Goal: Task Accomplishment & Management: Manage account settings

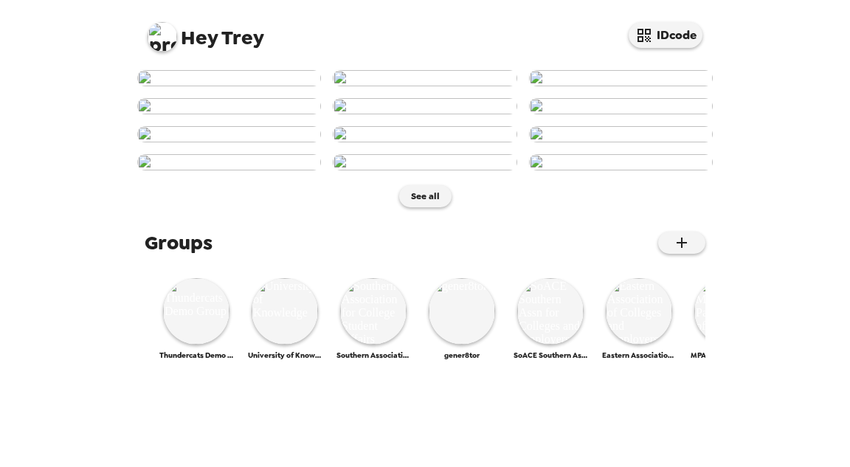
click at [167, 41] on img at bounding box center [163, 37] width 30 height 30
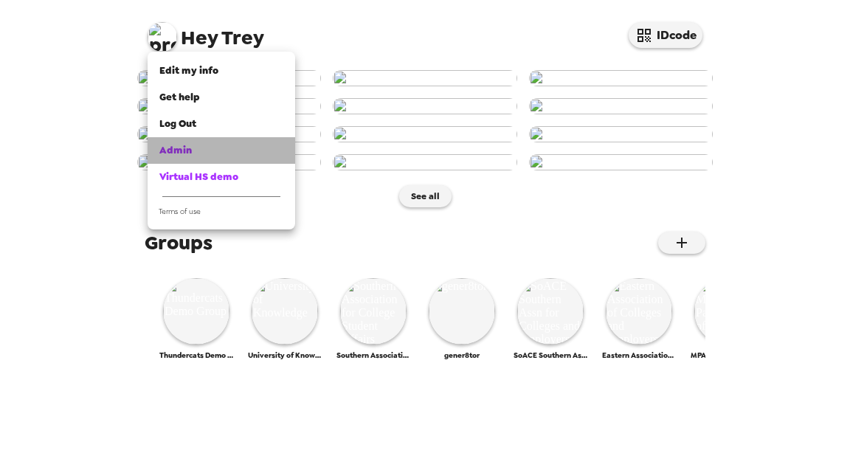
click at [200, 148] on div "Admin" at bounding box center [221, 150] width 124 height 15
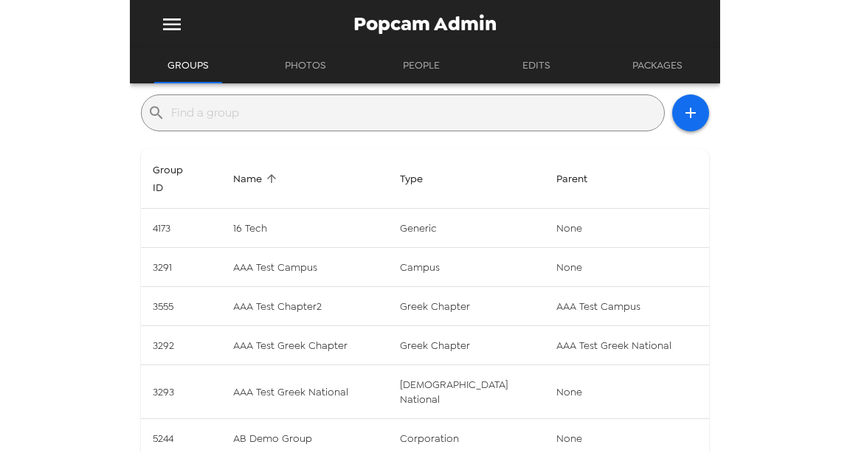
click at [306, 114] on input "text" at bounding box center [414, 113] width 487 height 24
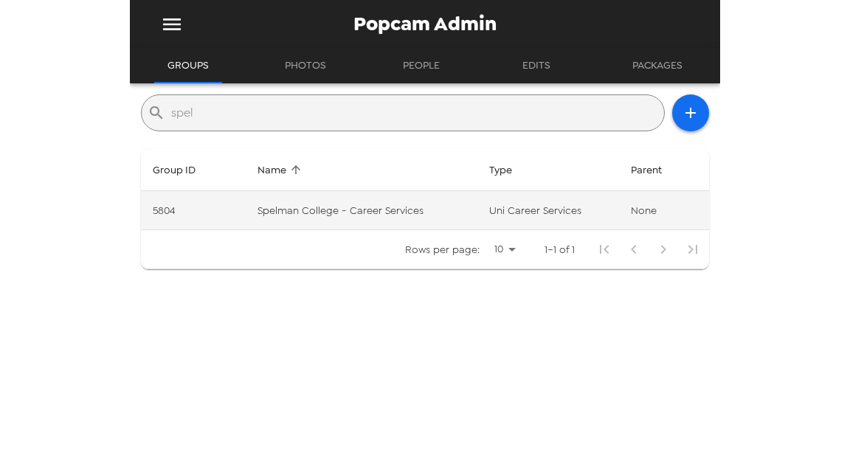
type input "spel"
click at [421, 216] on td "Spelman College - Career Services" at bounding box center [362, 210] width 232 height 39
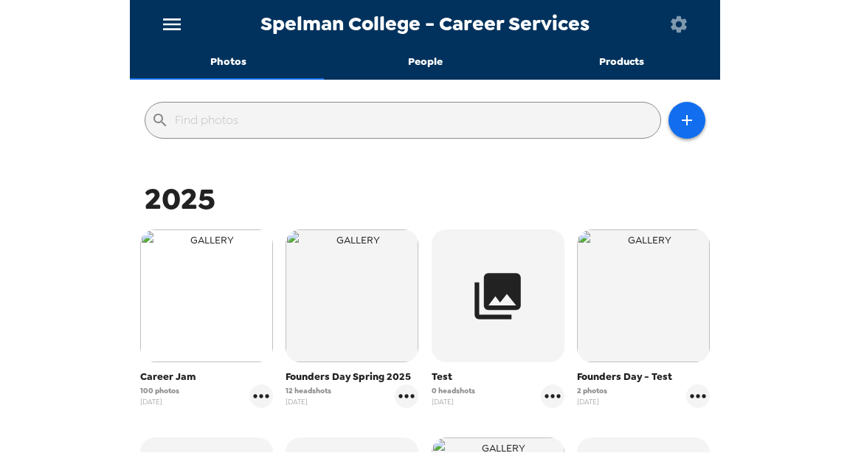
scroll to position [177, 0]
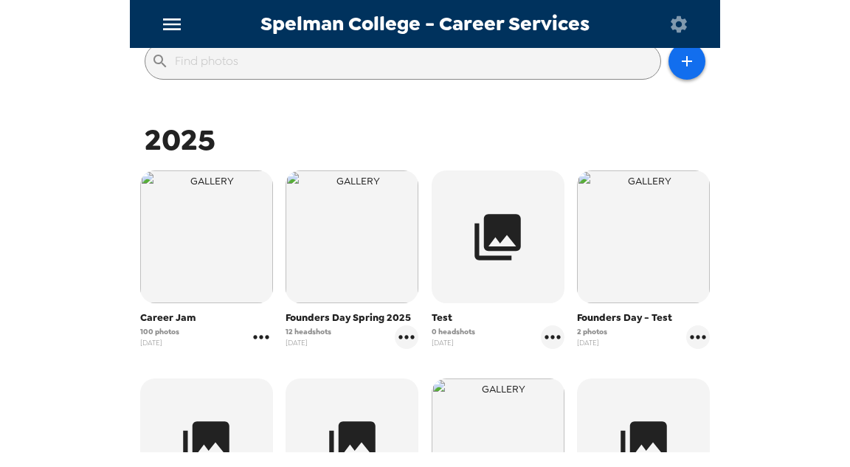
click at [263, 338] on icon "gallery menu" at bounding box center [261, 337] width 24 height 24
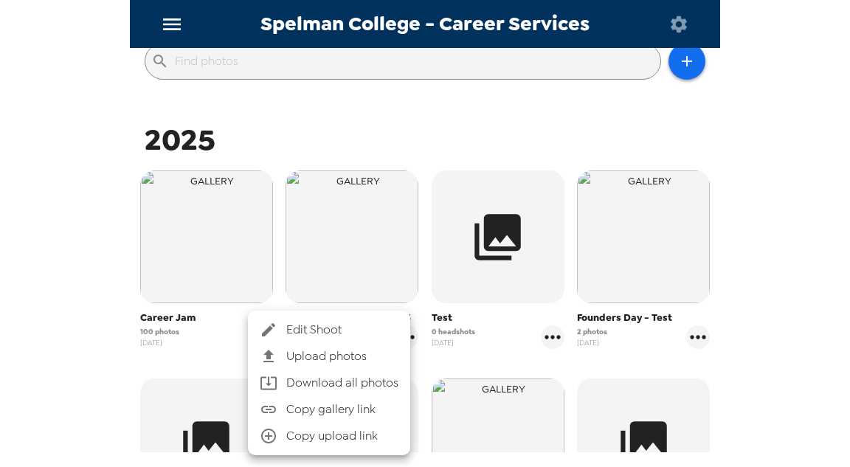
click at [296, 335] on span "Edit Shoot" at bounding box center [342, 330] width 112 height 18
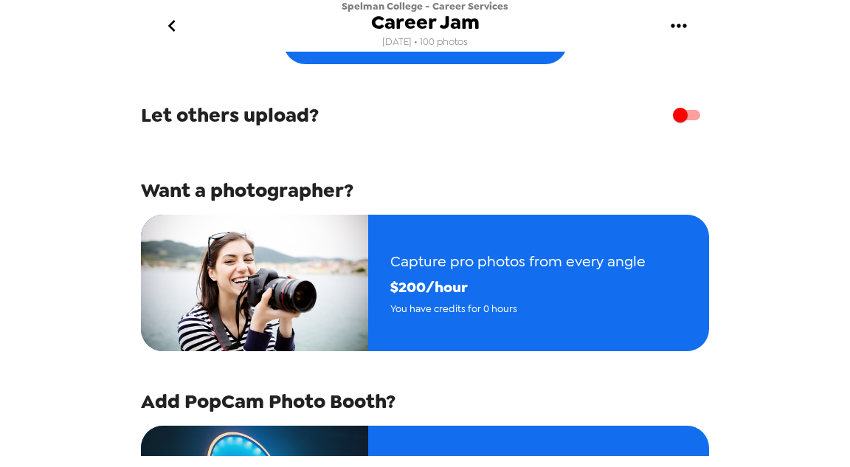
scroll to position [59, 0]
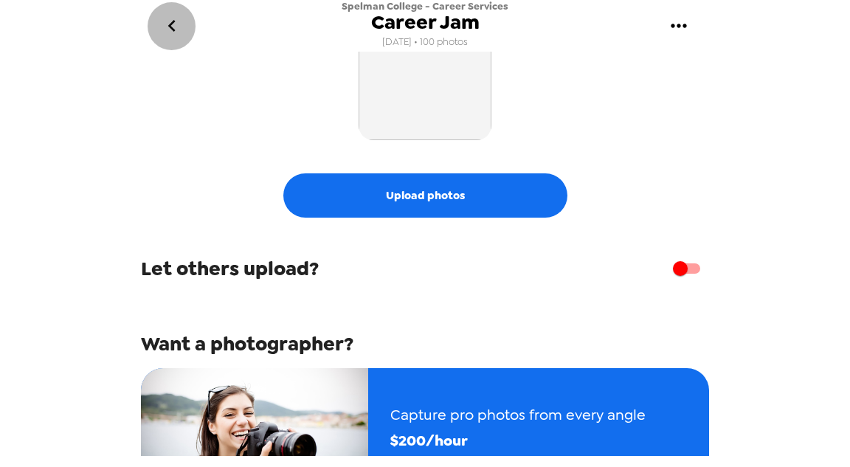
click at [174, 24] on icon "go back" at bounding box center [172, 26] width 24 height 24
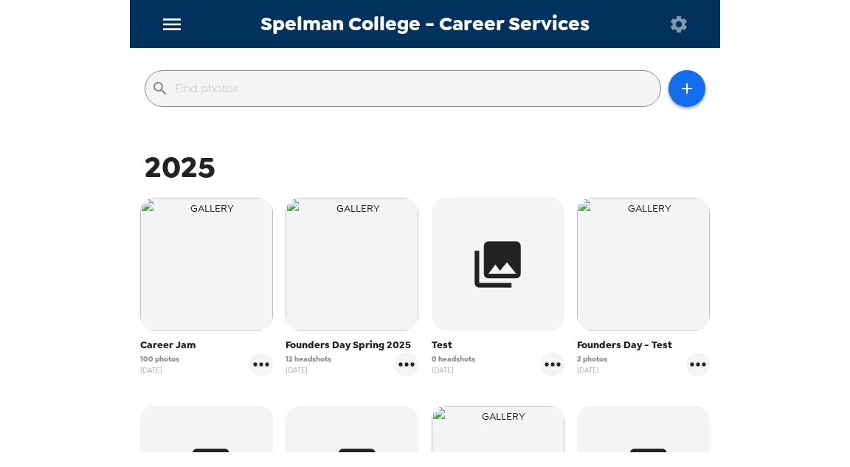
scroll to position [118, 0]
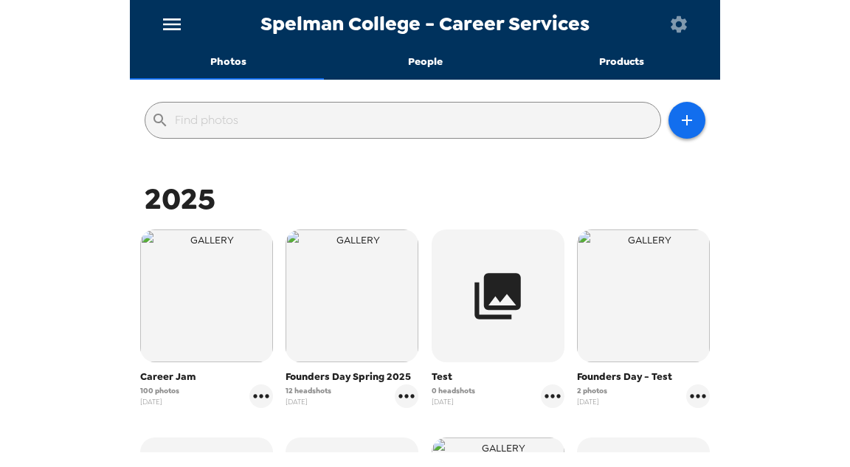
click at [217, 314] on img "button" at bounding box center [206, 296] width 133 height 133
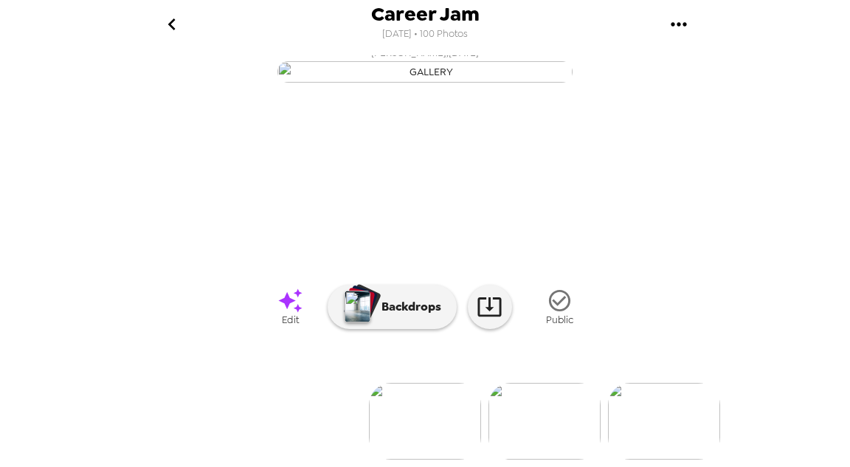
scroll to position [180, 0]
click at [561, 412] on img at bounding box center [545, 421] width 112 height 77
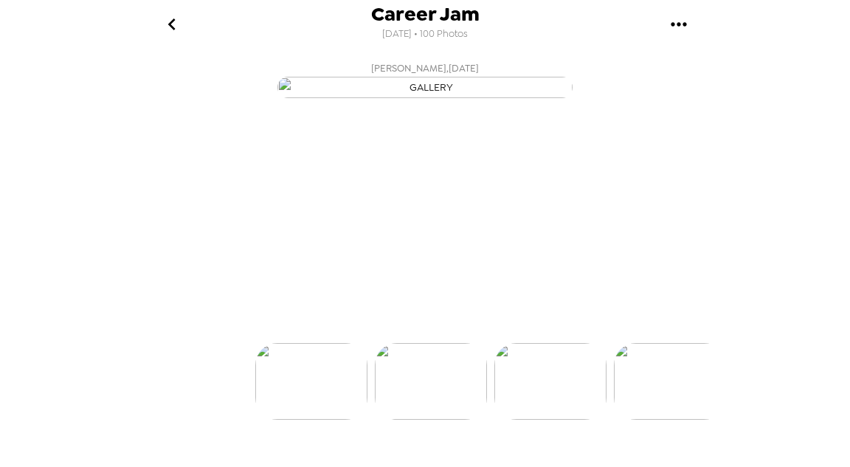
scroll to position [0, 120]
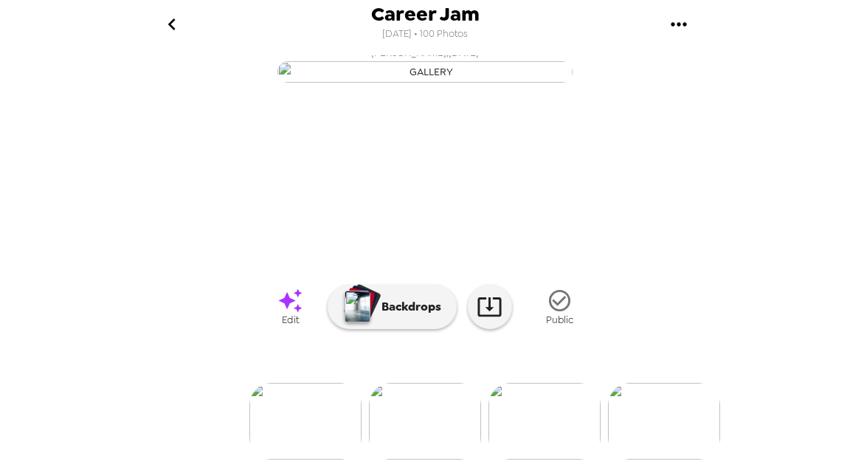
click at [569, 418] on div at bounding box center [425, 396] width 590 height 125
click at [564, 417] on img at bounding box center [545, 421] width 112 height 77
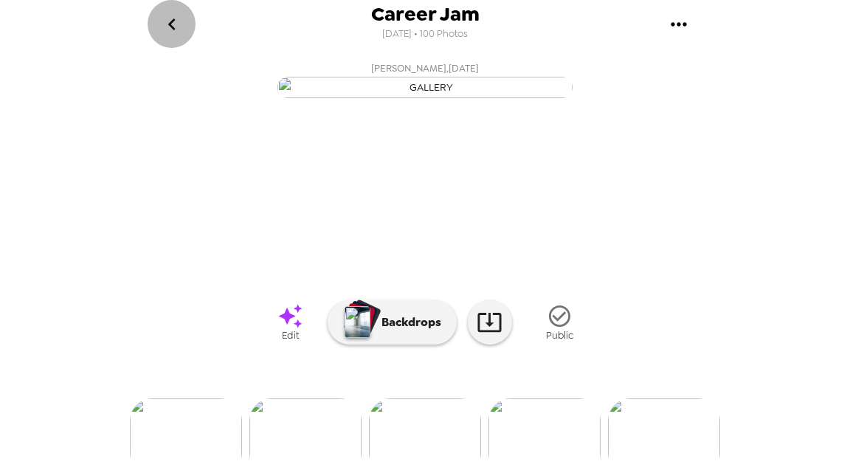
click at [169, 18] on icon "go back" at bounding box center [172, 25] width 24 height 24
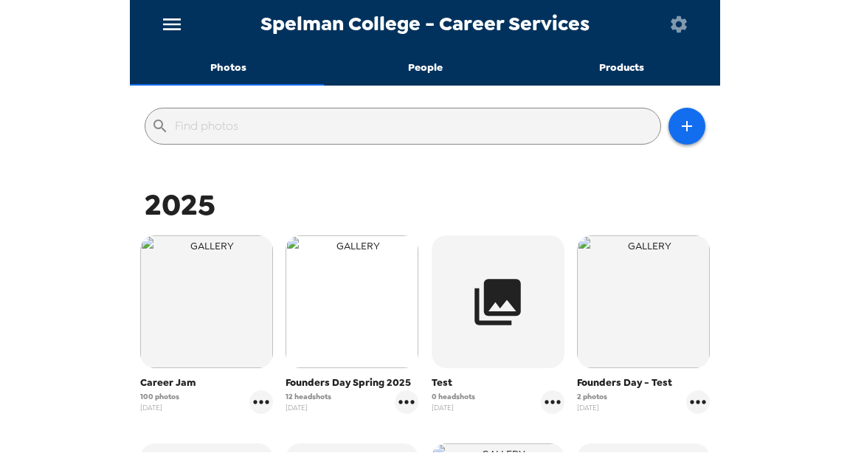
scroll to position [177, 0]
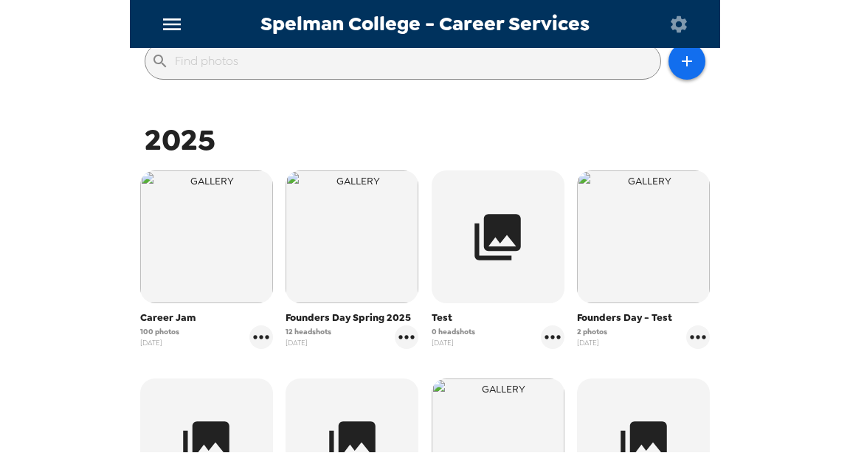
click at [178, 329] on div "100 photos 9/11/25" at bounding box center [206, 337] width 133 height 24
click at [262, 337] on icon "gallery menu" at bounding box center [261, 337] width 24 height 24
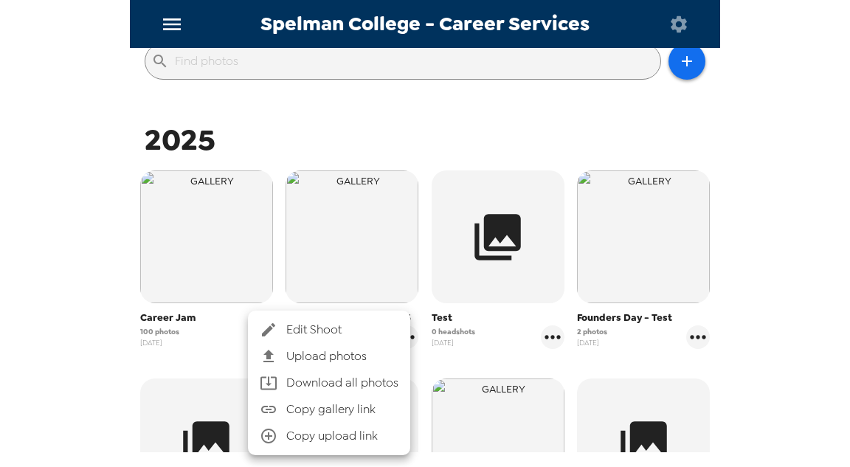
click at [311, 325] on span "Edit Shoot" at bounding box center [342, 330] width 112 height 18
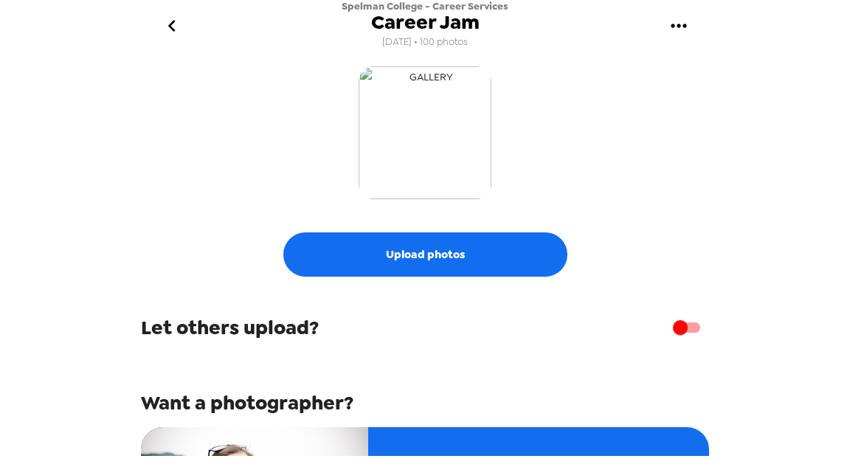
click at [438, 137] on img "button" at bounding box center [425, 132] width 133 height 133
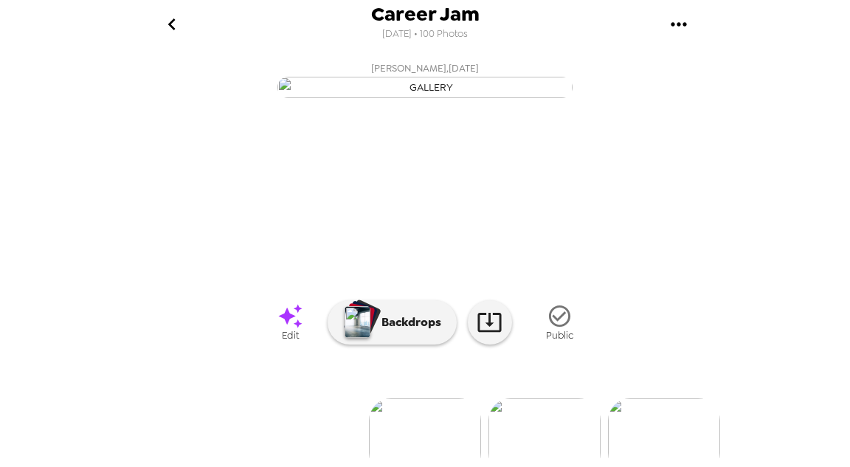
scroll to position [180, 0]
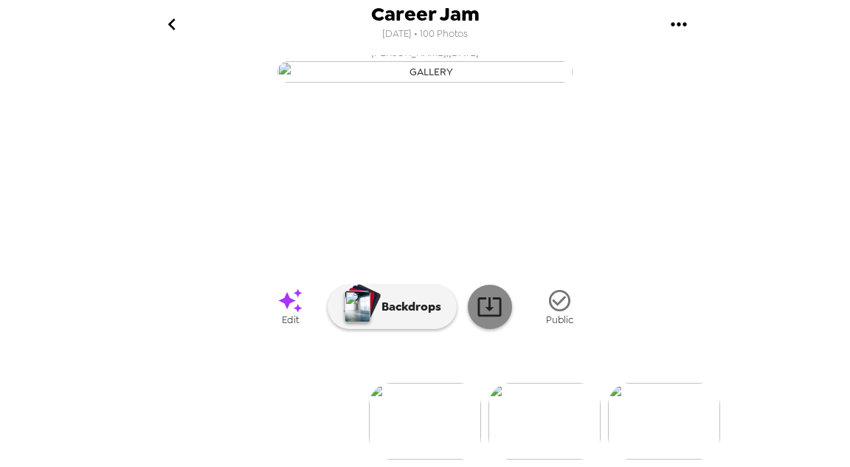
click at [485, 301] on icon at bounding box center [490, 306] width 24 height 19
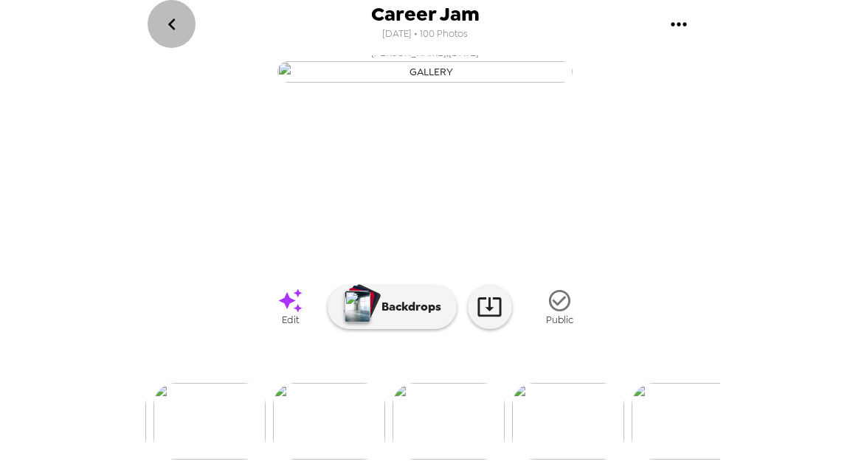
click at [185, 32] on button "go back" at bounding box center [172, 24] width 48 height 48
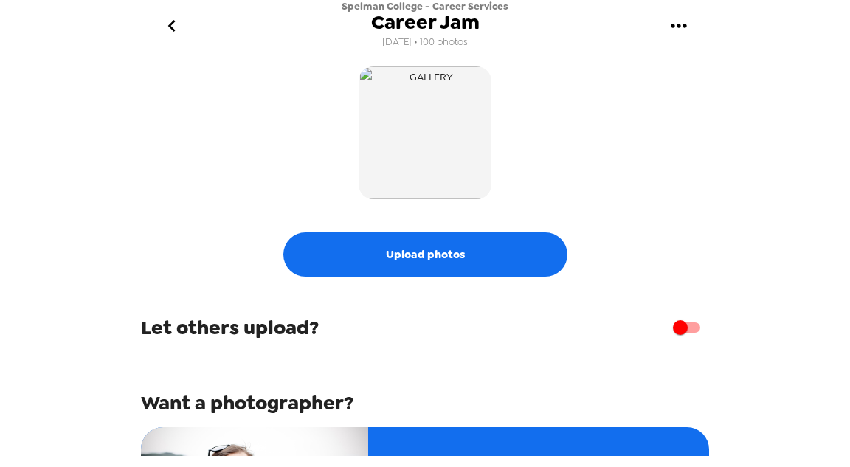
drag, startPoint x: 237, startPoint y: 182, endPoint x: 246, endPoint y: 189, distance: 11.5
click at [246, 189] on div at bounding box center [425, 133] width 568 height 140
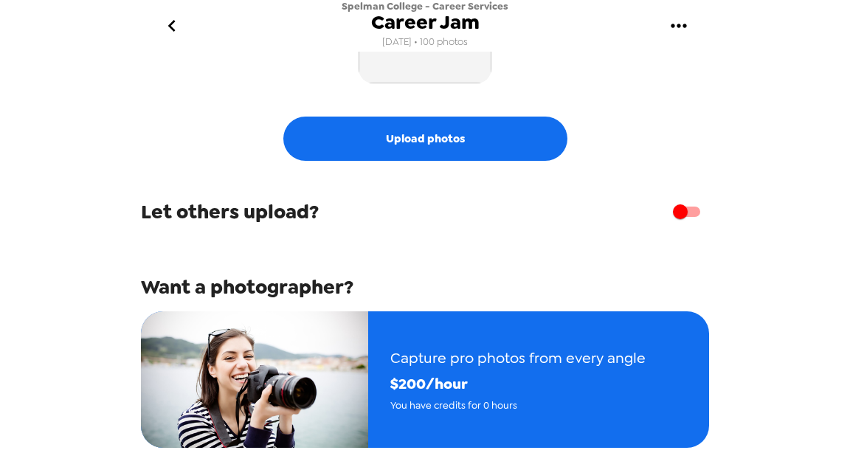
scroll to position [177, 0]
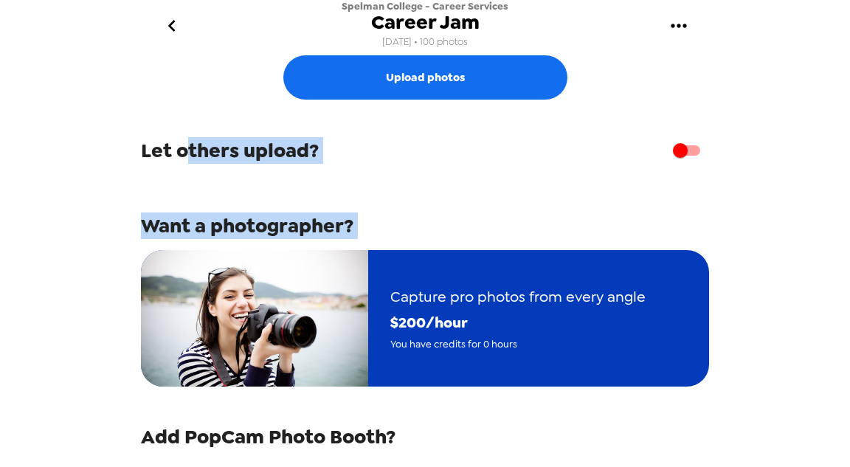
drag, startPoint x: 190, startPoint y: 148, endPoint x: 665, endPoint y: 350, distance: 515.9
click at [665, 350] on div "Upload photos Let others upload? Want a photographer? Capture pro photos from e…" at bounding box center [425, 305] width 568 height 839
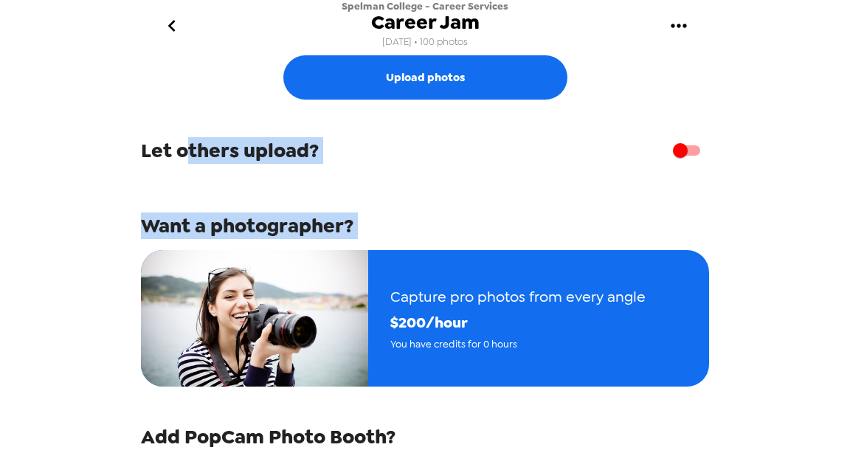
click at [293, 196] on div "Want a photographer? Capture pro photos from every angle $ 200 /hour You have c…" at bounding box center [425, 281] width 568 height 211
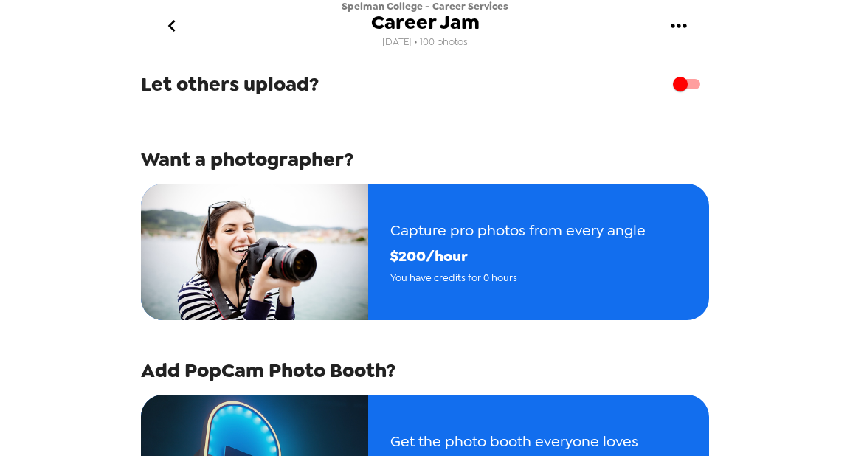
scroll to position [354, 0]
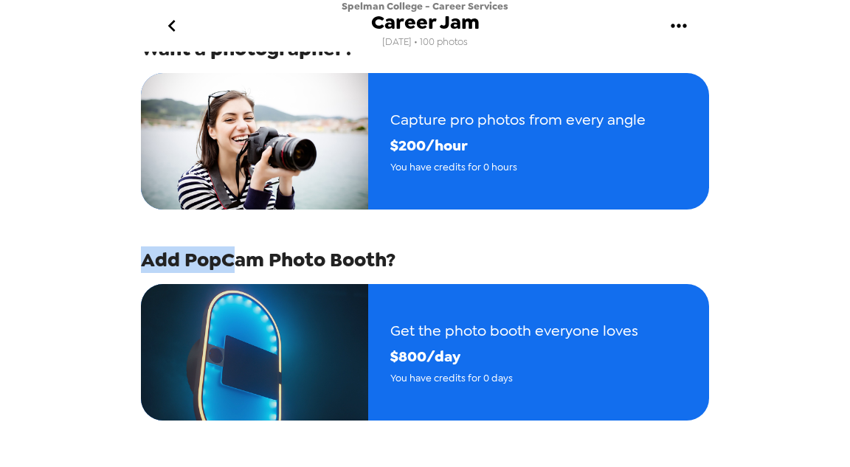
drag, startPoint x: 152, startPoint y: 264, endPoint x: 239, endPoint y: 264, distance: 87.1
click at [239, 264] on div "Upload photos Let others upload? Want a photographer? Capture pro photos from e…" at bounding box center [425, 254] width 590 height 404
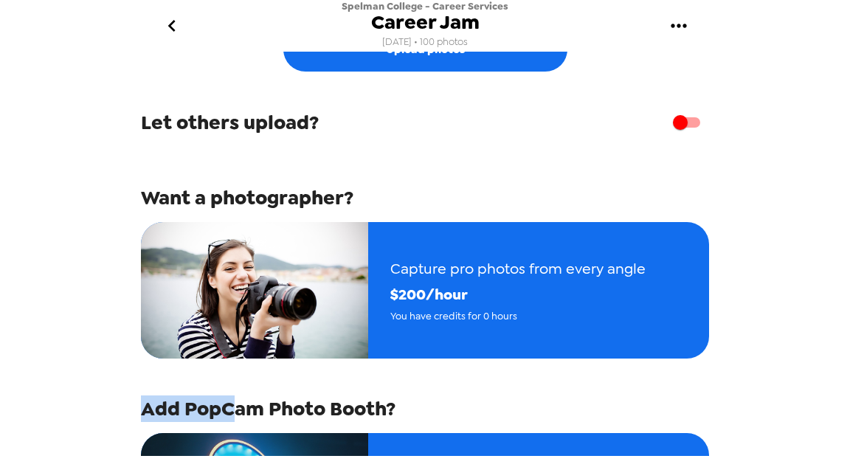
scroll to position [177, 0]
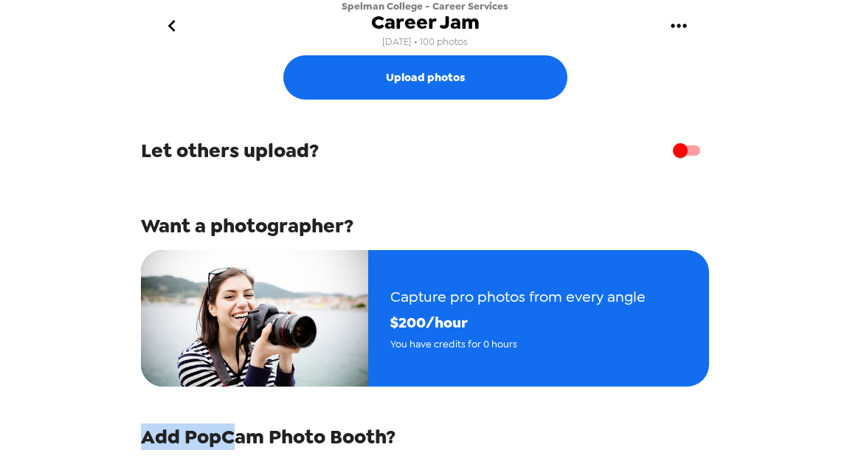
click at [165, 18] on icon "go back" at bounding box center [172, 26] width 24 height 24
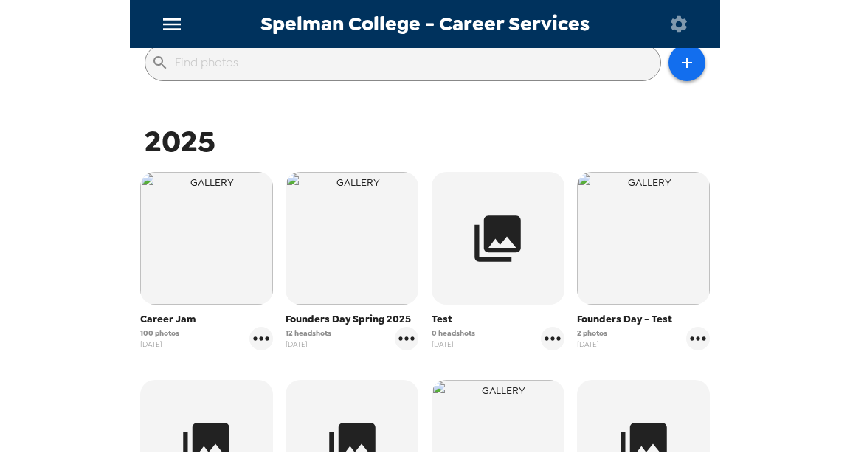
scroll to position [177, 0]
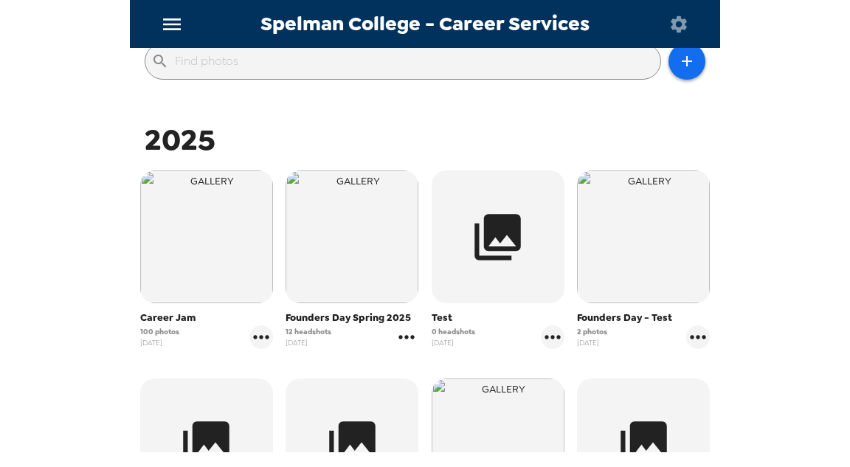
click at [413, 342] on icon "gallery menu" at bounding box center [407, 337] width 24 height 24
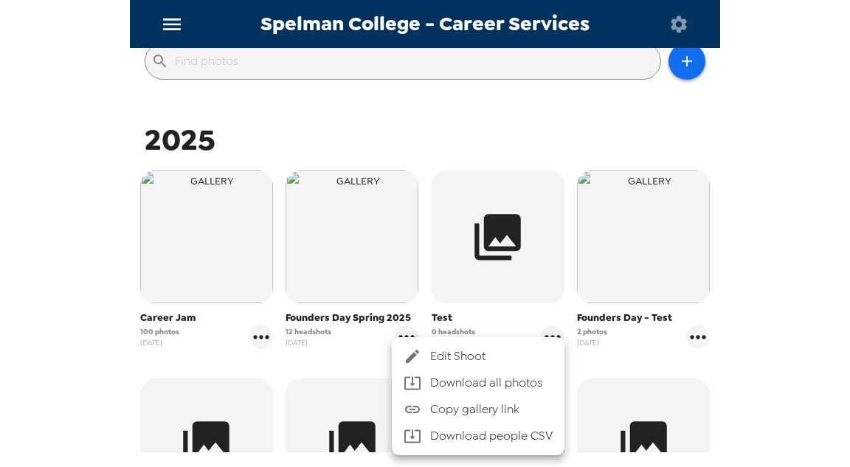
click at [421, 354] on div at bounding box center [417, 357] width 27 height 18
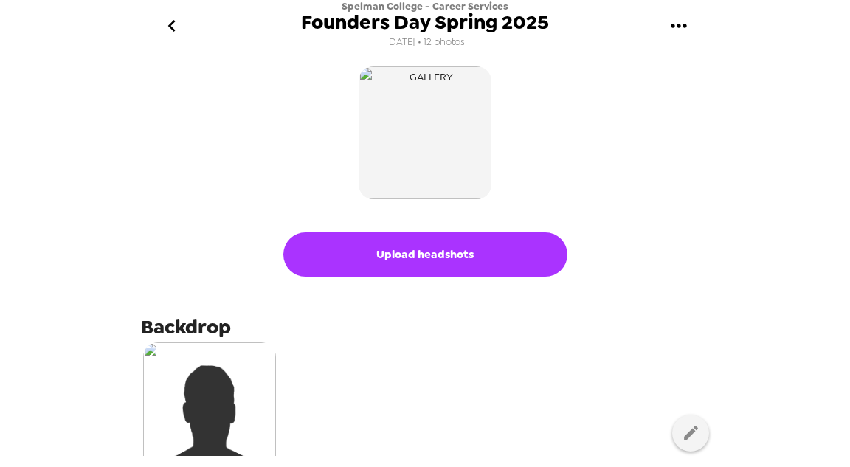
click at [179, 32] on icon "go back" at bounding box center [172, 26] width 24 height 24
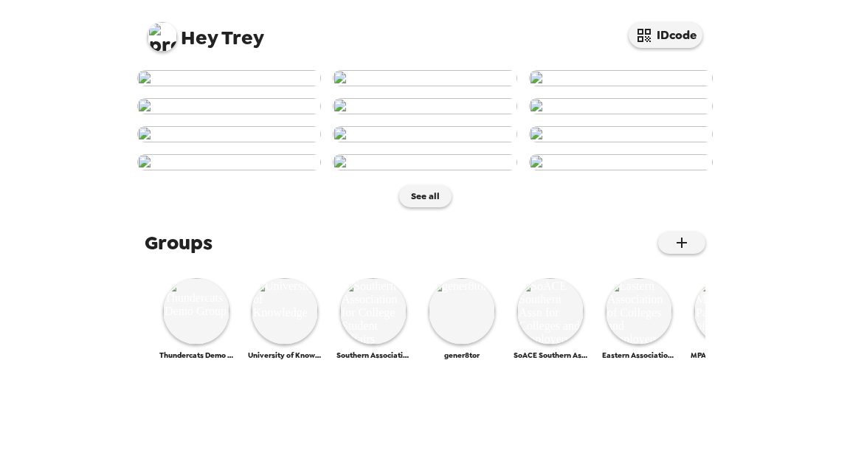
click at [162, 45] on img at bounding box center [163, 37] width 30 height 30
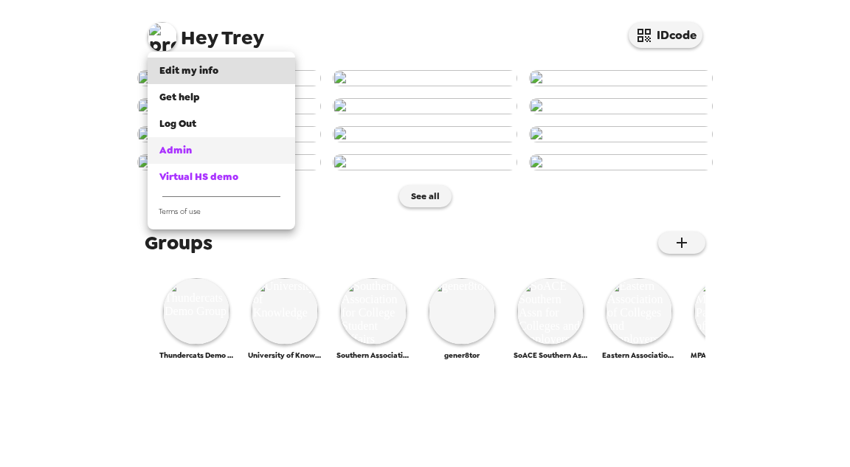
click at [182, 154] on span "Admin" at bounding box center [175, 150] width 32 height 13
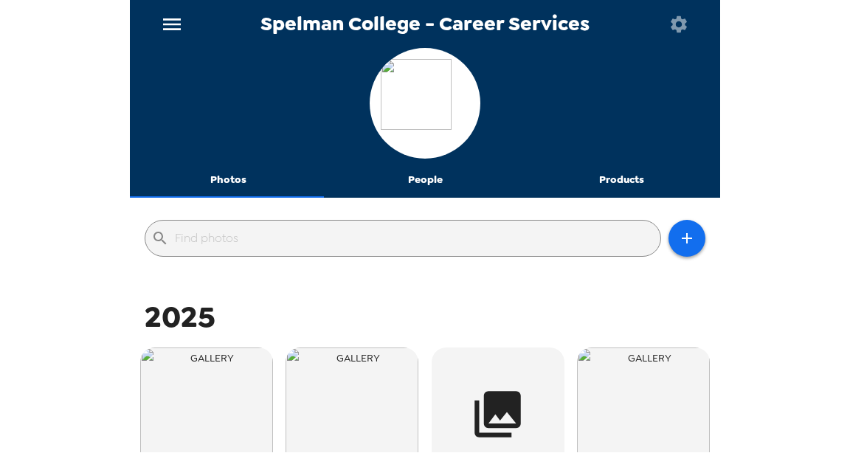
click at [406, 175] on button "People" at bounding box center [425, 179] width 197 height 35
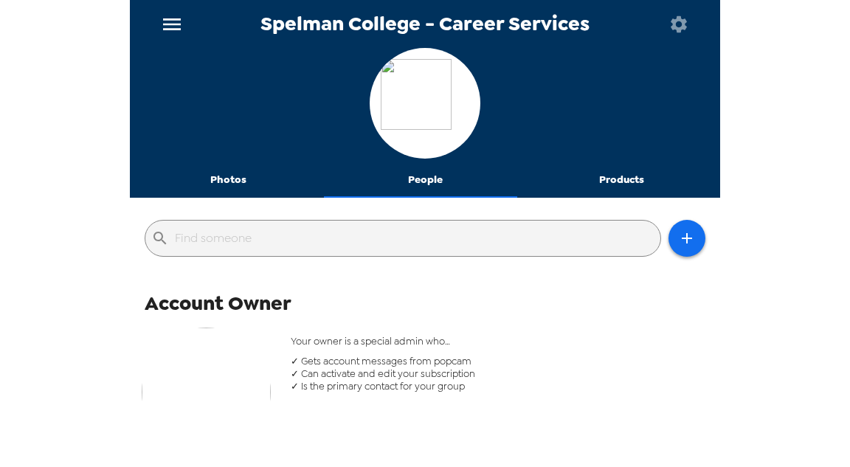
click at [223, 179] on button "Photos" at bounding box center [228, 179] width 197 height 35
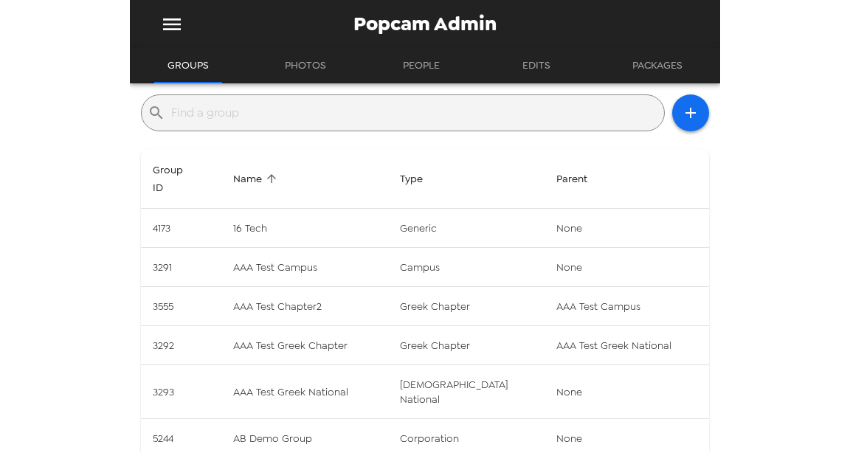
click at [246, 116] on input "text" at bounding box center [414, 113] width 487 height 24
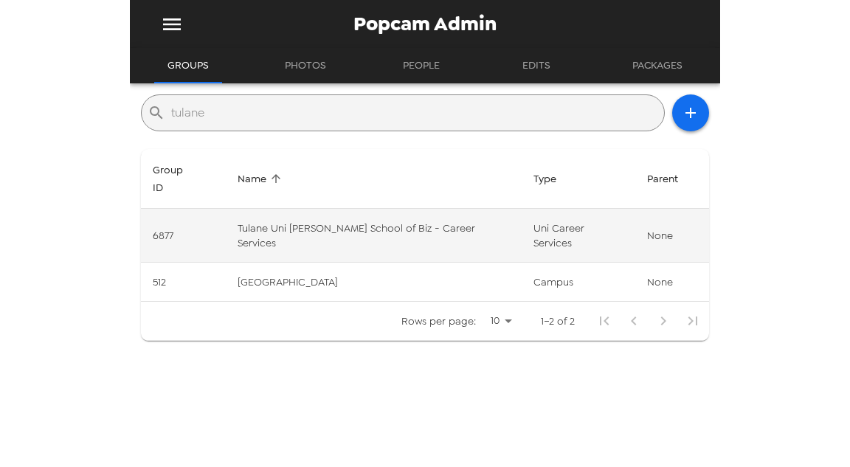
type input "tulane"
click at [375, 218] on td "Tulane Uni [PERSON_NAME] School of Biz - Career Services" at bounding box center [373, 236] width 295 height 54
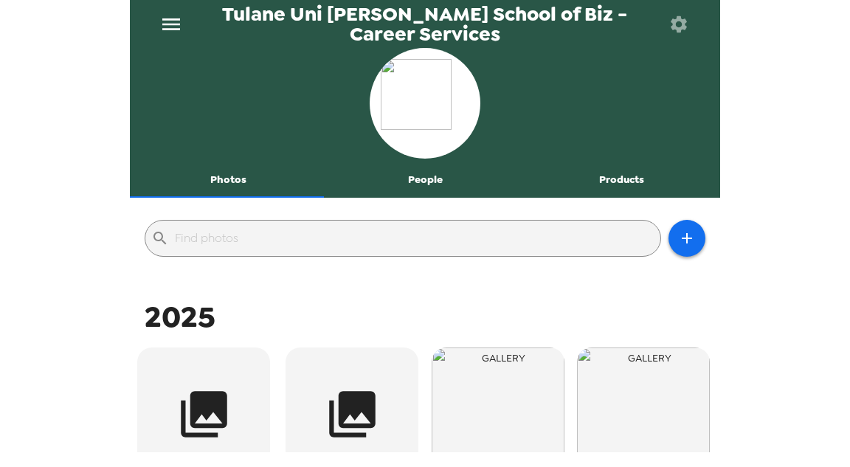
click at [408, 179] on button "People" at bounding box center [425, 179] width 197 height 35
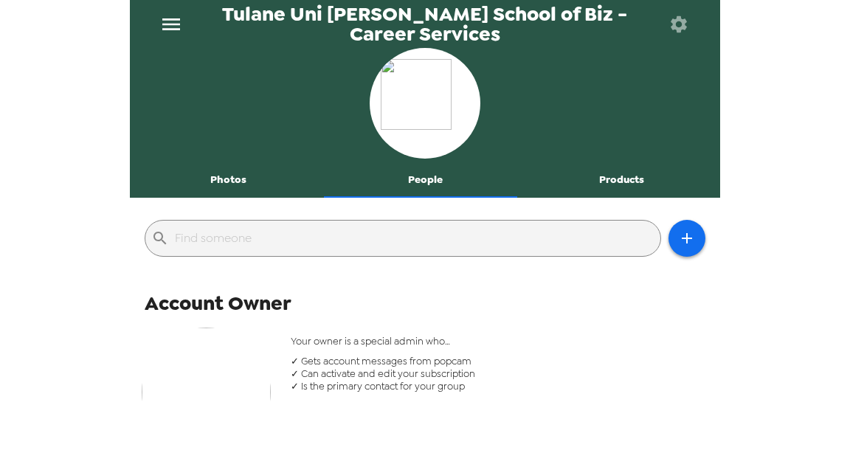
scroll to position [177, 0]
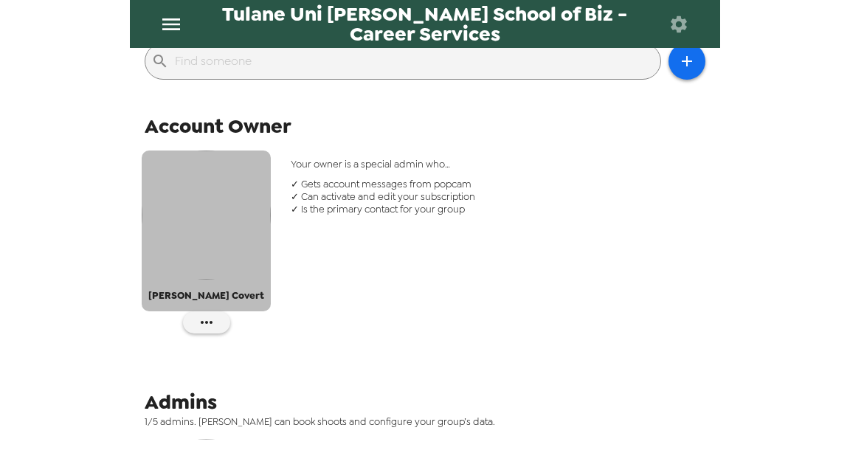
click at [208, 231] on img "button" at bounding box center [206, 215] width 129 height 129
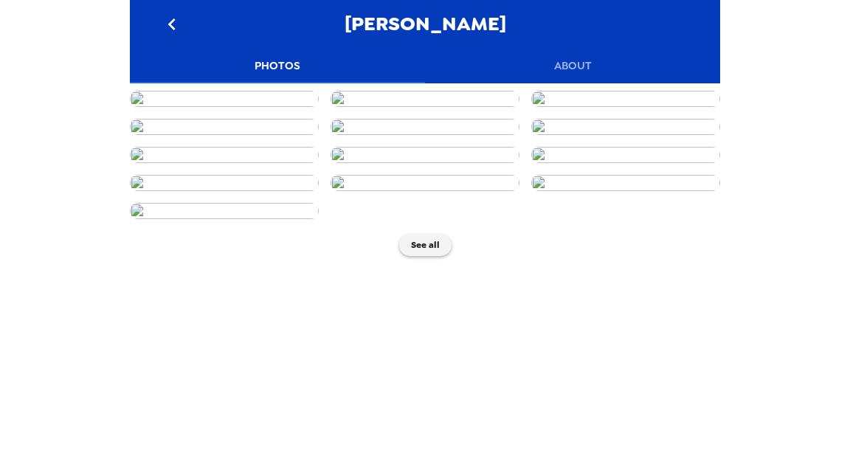
click at [175, 32] on icon "go back" at bounding box center [172, 25] width 24 height 24
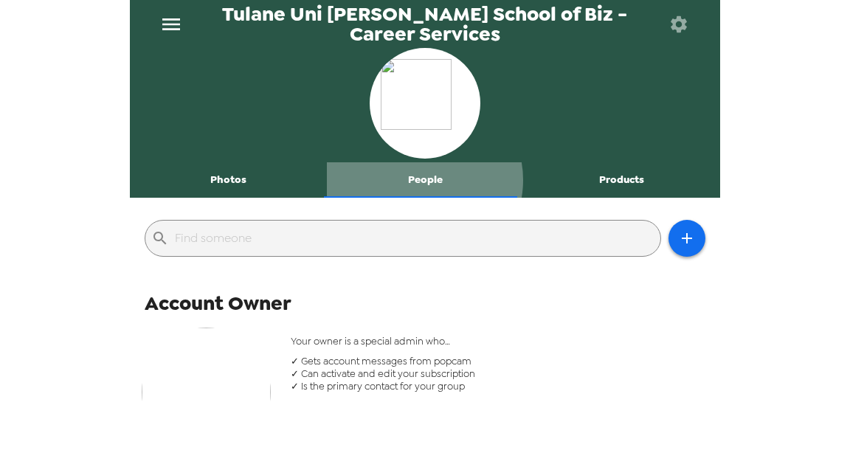
click at [416, 180] on button "People" at bounding box center [425, 179] width 197 height 35
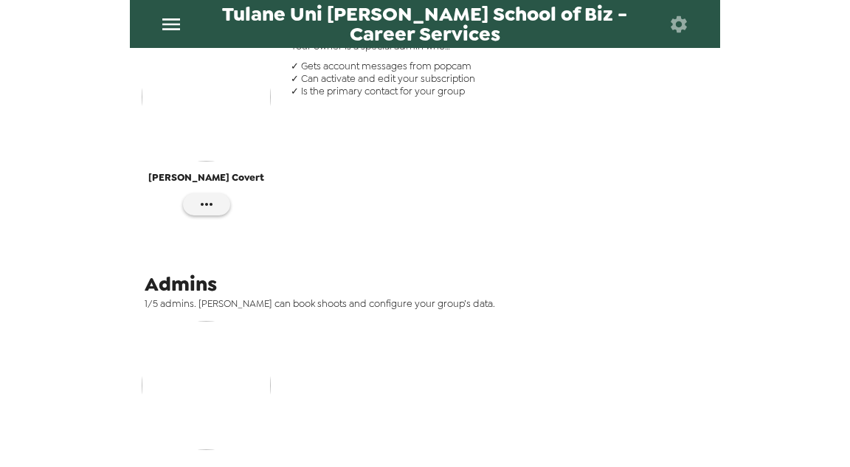
scroll to position [469, 0]
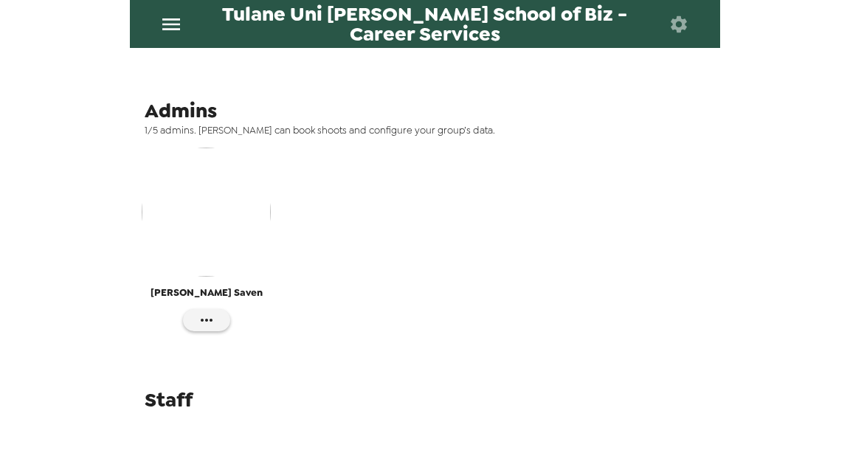
click at [231, 224] on img "button" at bounding box center [206, 212] width 129 height 129
